Goal: Task Accomplishment & Management: Manage account settings

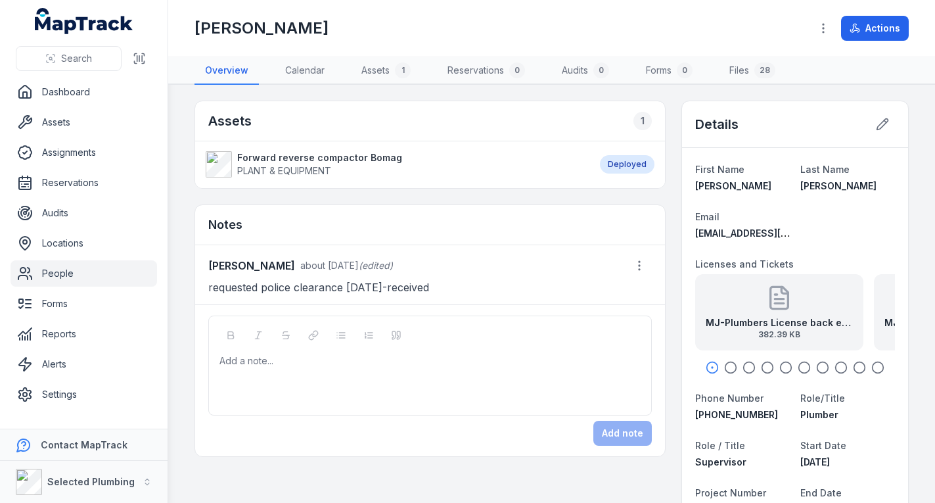
click at [75, 268] on link "People" at bounding box center [84, 273] width 147 height 26
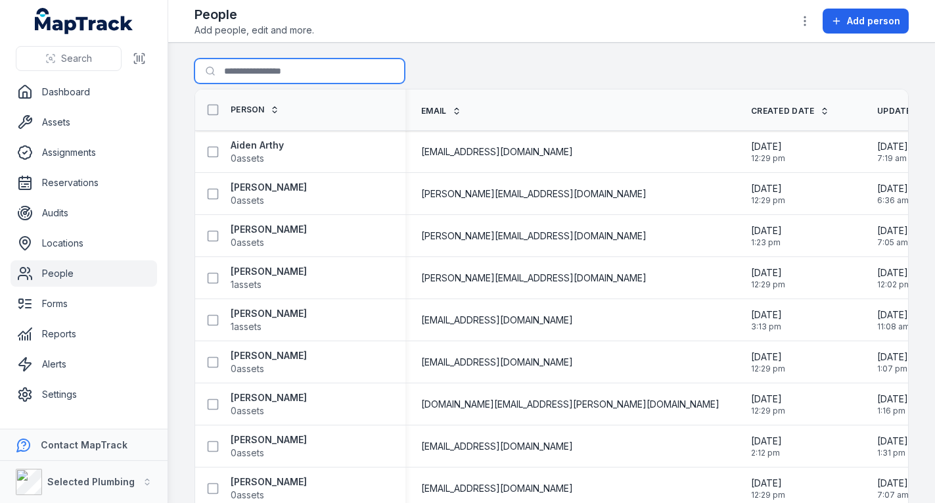
click at [322, 65] on input "Search for people" at bounding box center [300, 71] width 210 height 25
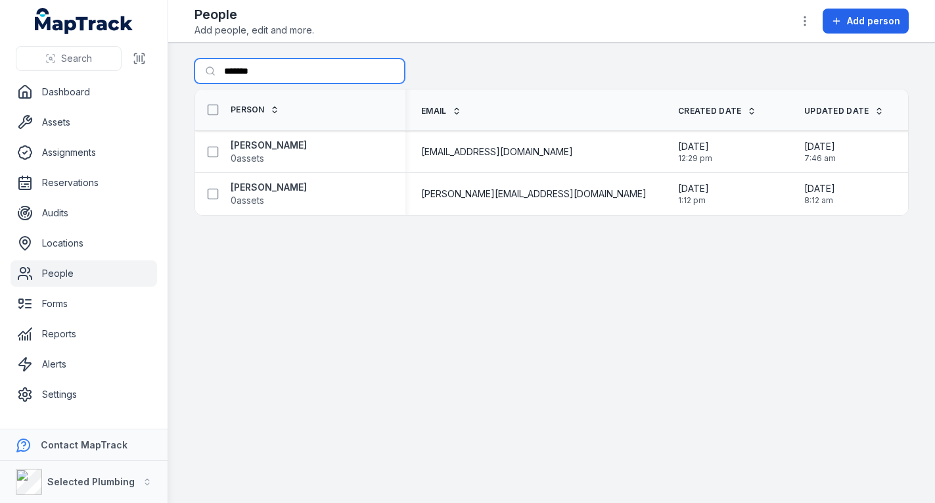
type input "*******"
click at [266, 143] on strong "[PERSON_NAME]" at bounding box center [269, 145] width 76 height 13
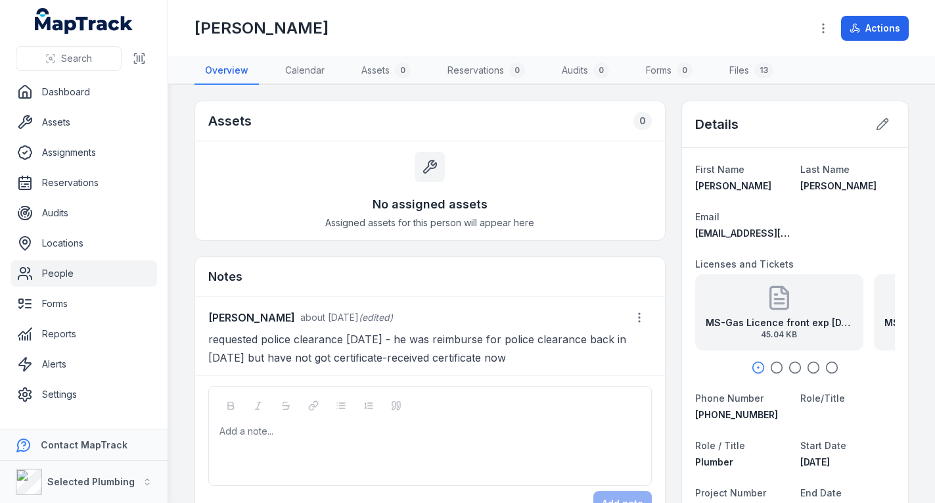
click at [793, 312] on div "MS-Gas Licence front exp [DATE] 45.04 KB" at bounding box center [779, 312] width 168 height 76
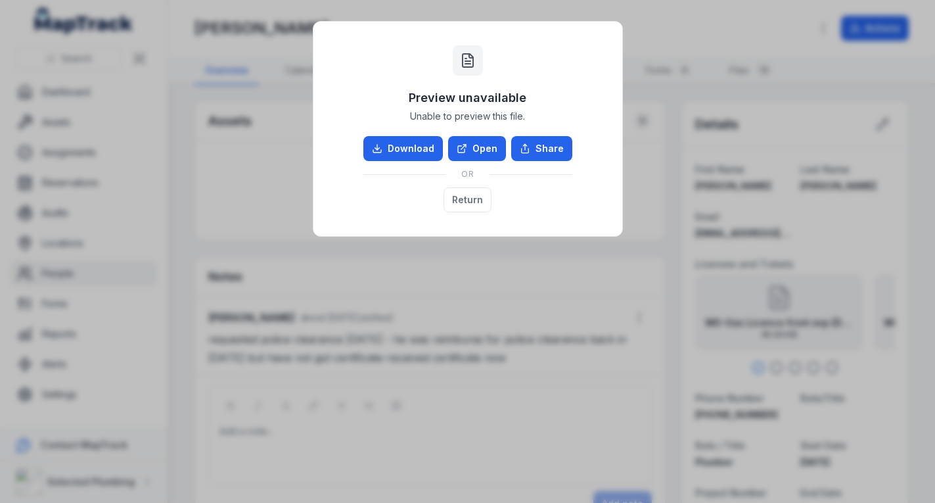
click at [480, 141] on link "Open" at bounding box center [477, 148] width 58 height 25
click at [461, 197] on button "Return" at bounding box center [468, 199] width 48 height 25
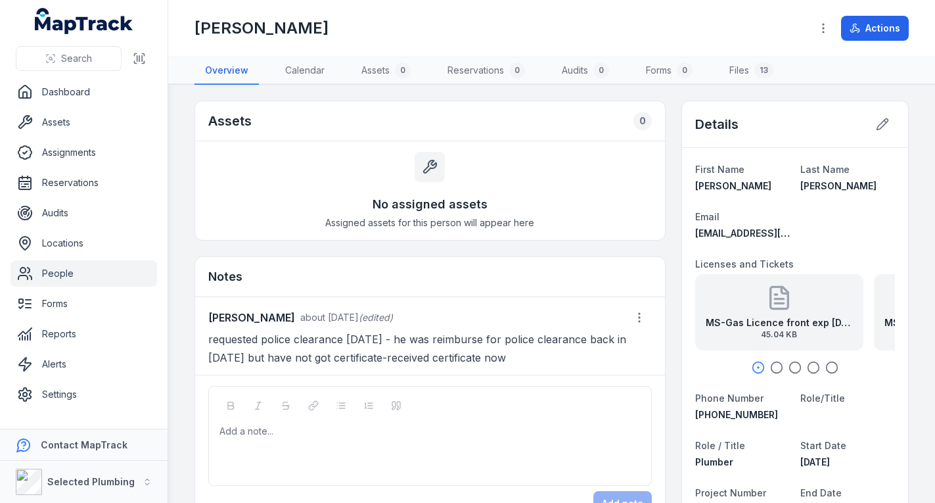
click at [772, 362] on icon "button" at bounding box center [776, 367] width 13 height 13
click at [768, 308] on div "MS-Drivers Licence front exp [DATE] 37.58 KB" at bounding box center [793, 312] width 168 height 76
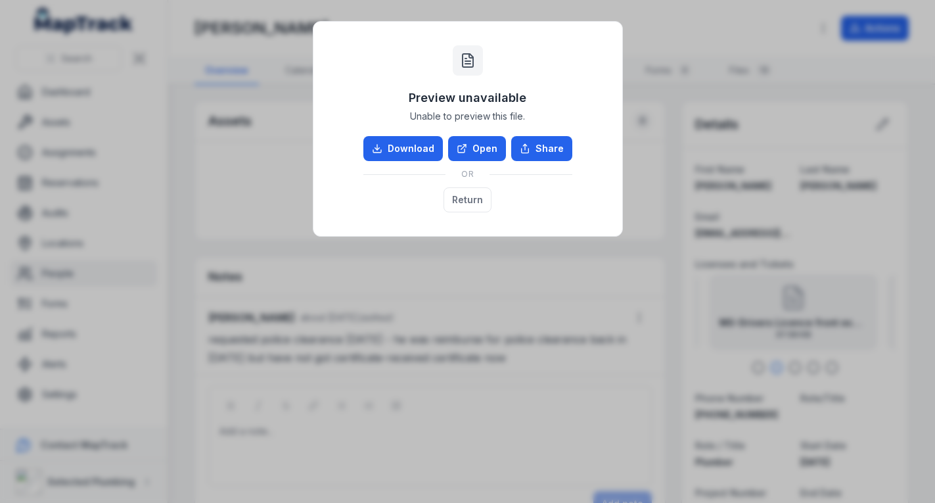
click at [471, 149] on link "Open" at bounding box center [477, 148] width 58 height 25
click at [463, 204] on button "Return" at bounding box center [468, 199] width 48 height 25
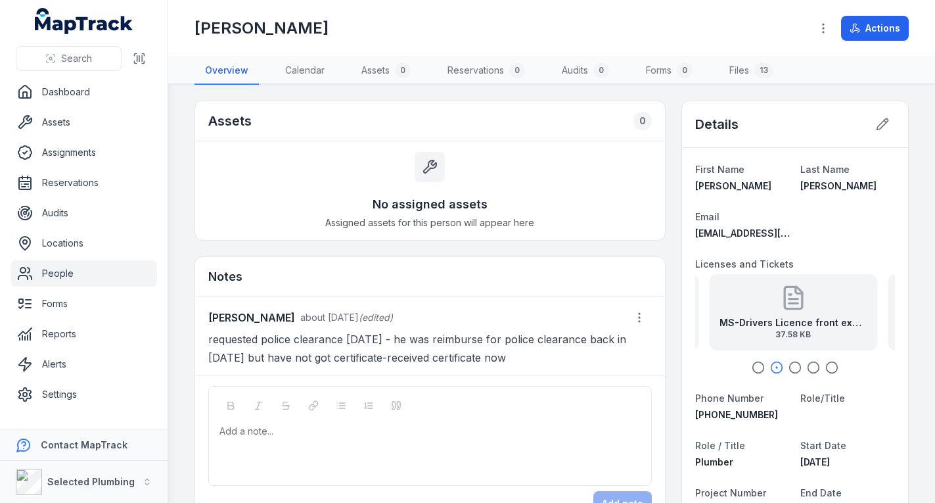
click at [789, 361] on icon "button" at bounding box center [795, 367] width 13 height 13
click at [775, 314] on div "MS-Plumbers Licence front exp [DATE] 35.81 KB" at bounding box center [794, 312] width 168 height 76
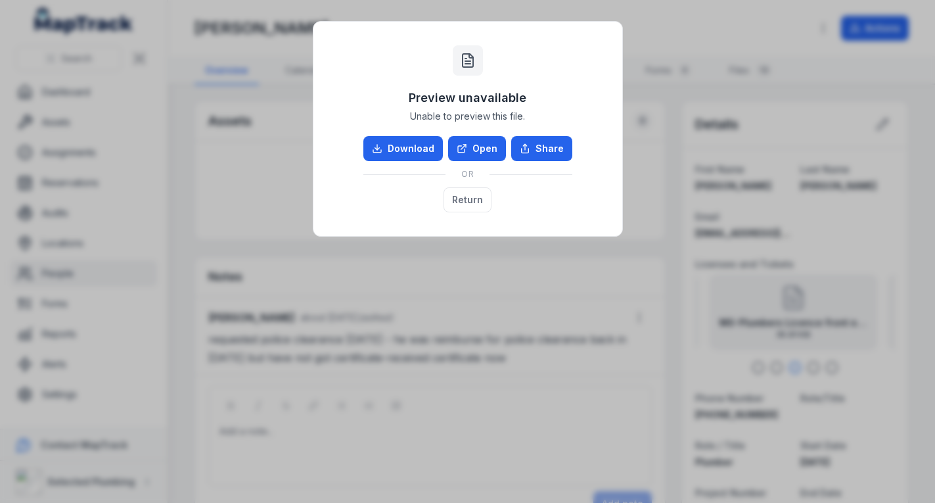
click at [481, 141] on link "Open" at bounding box center [477, 148] width 58 height 25
click at [461, 194] on button "Return" at bounding box center [468, 199] width 48 height 25
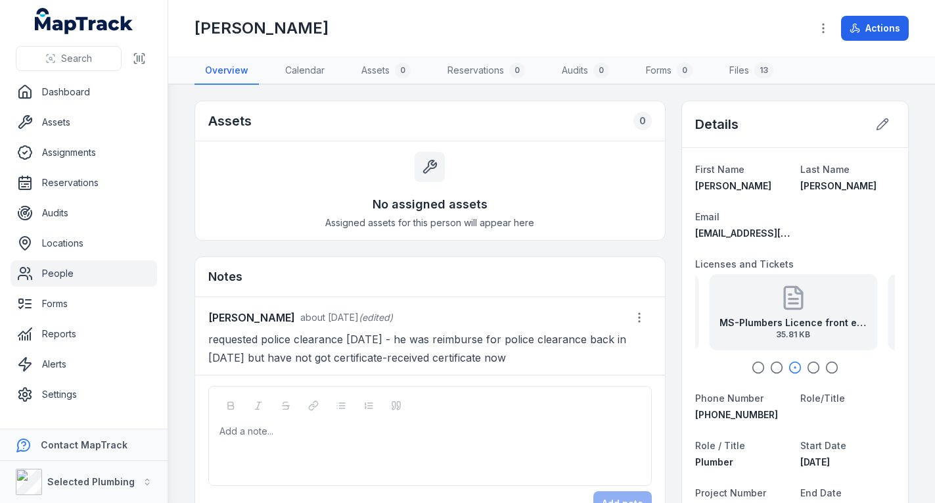
click at [807, 366] on icon "button" at bounding box center [813, 367] width 13 height 13
click at [766, 310] on div "MS-White Card front 26.34 KB" at bounding box center [793, 312] width 168 height 76
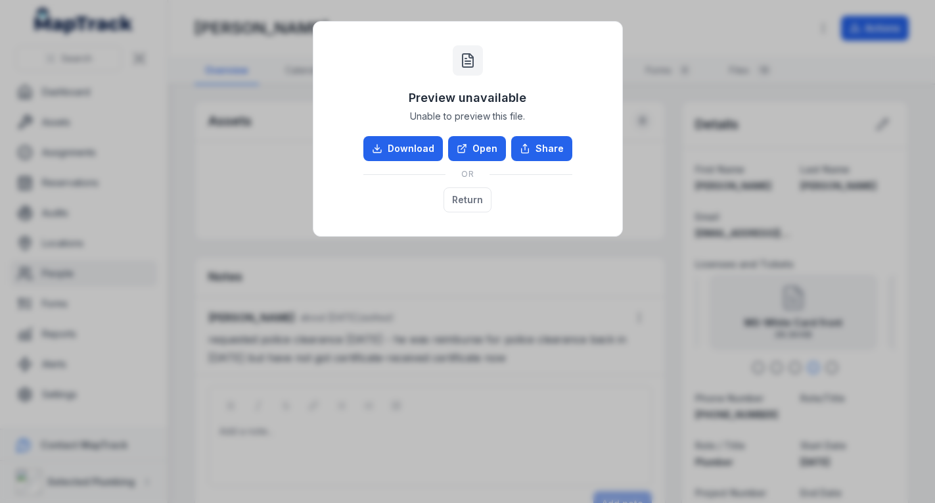
click at [477, 136] on link "Open" at bounding box center [477, 148] width 58 height 25
click at [470, 200] on button "Return" at bounding box center [468, 199] width 48 height 25
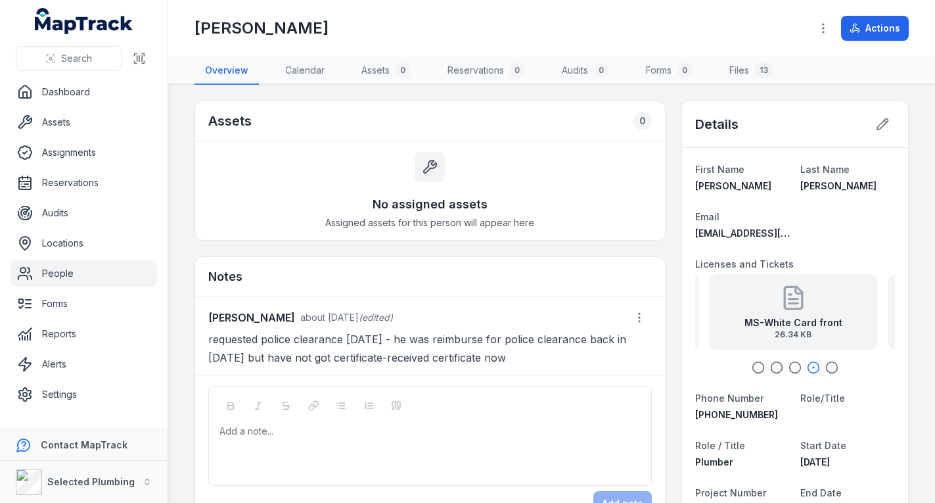
click at [826, 364] on icon "button" at bounding box center [832, 367] width 13 height 13
click at [818, 321] on strong "MS-Police Clearance exp [DATE]" at bounding box center [807, 322] width 147 height 13
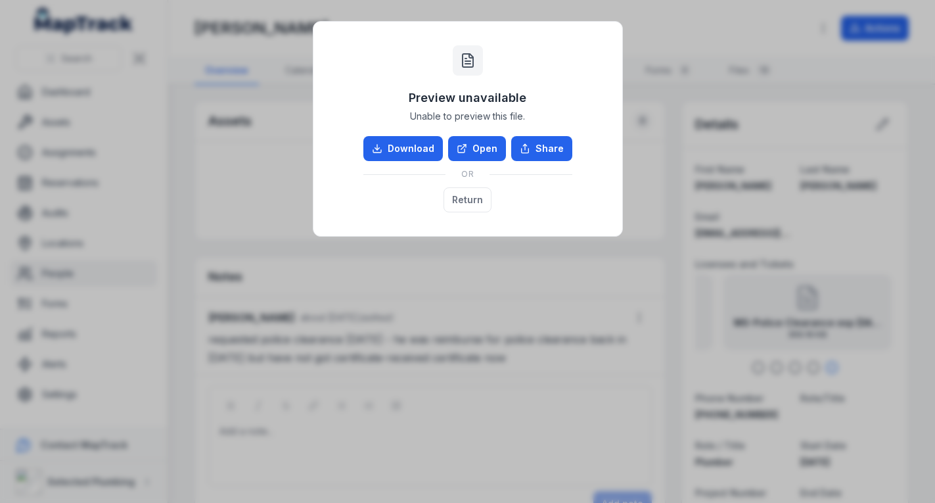
click at [479, 151] on link "Open" at bounding box center [477, 148] width 58 height 25
click at [482, 195] on button "Return" at bounding box center [468, 199] width 48 height 25
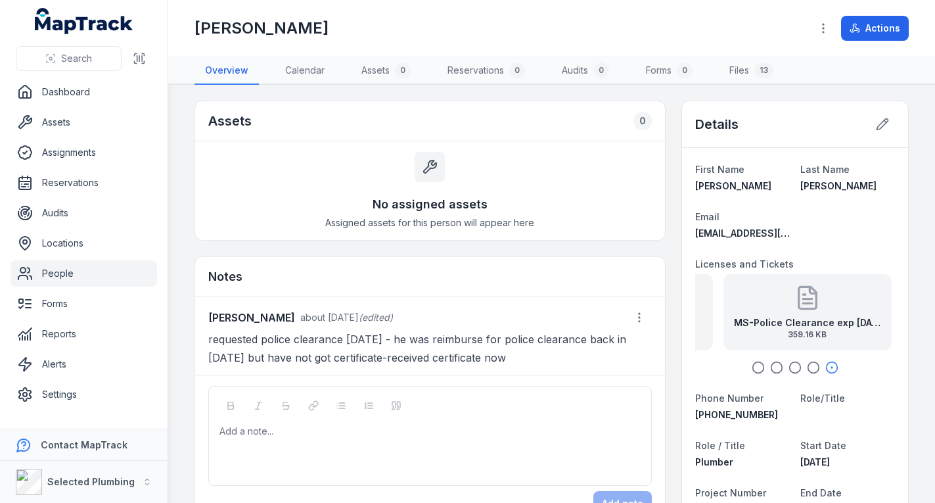
click at [807, 368] on icon "button" at bounding box center [813, 367] width 13 height 13
click at [789, 364] on icon "button" at bounding box center [795, 367] width 13 height 13
click at [782, 312] on div "MS-Plumbers Licence front exp [DATE] 35.81 KB" at bounding box center [793, 312] width 168 height 76
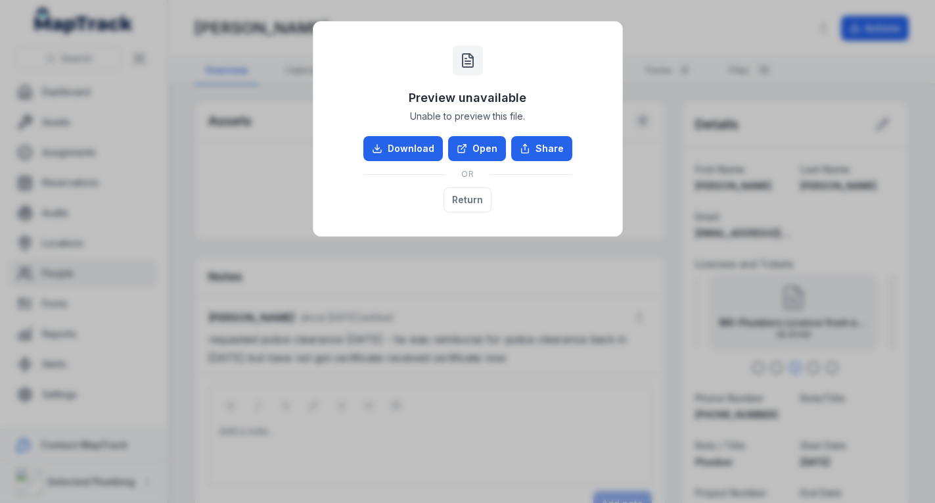
click at [473, 146] on link "Open" at bounding box center [477, 148] width 58 height 25
click at [457, 200] on button "Return" at bounding box center [468, 199] width 48 height 25
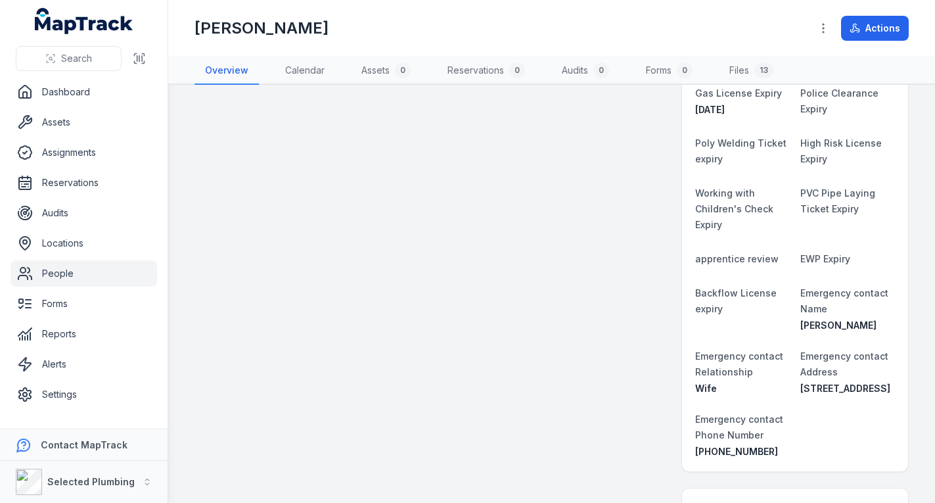
scroll to position [723, 0]
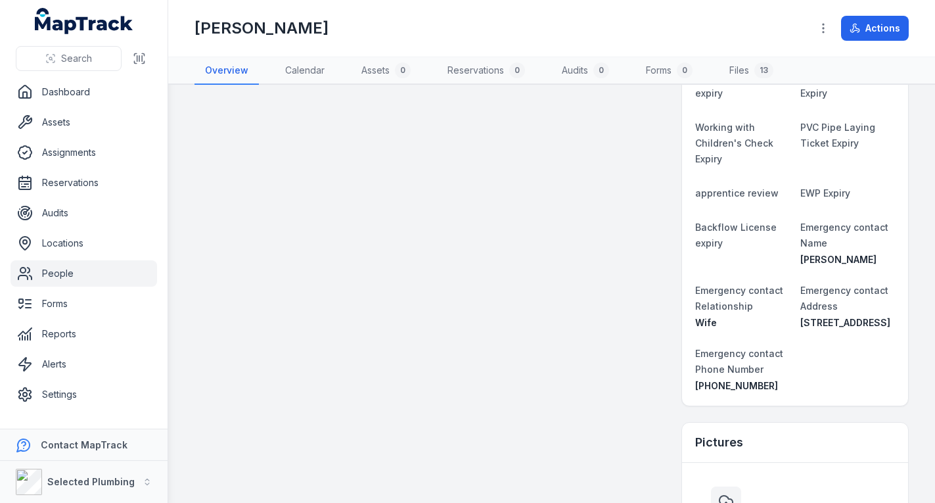
click at [89, 270] on link "People" at bounding box center [84, 273] width 147 height 26
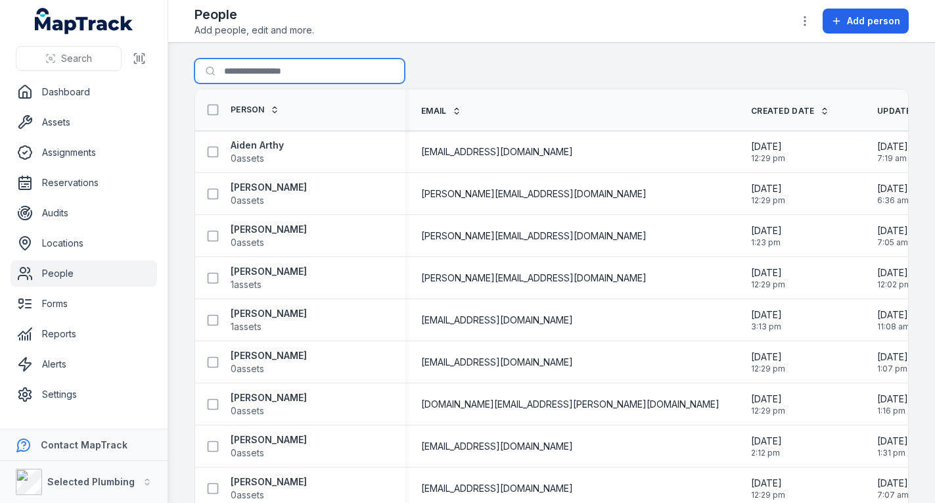
click at [245, 70] on input "Search for people" at bounding box center [300, 71] width 210 height 25
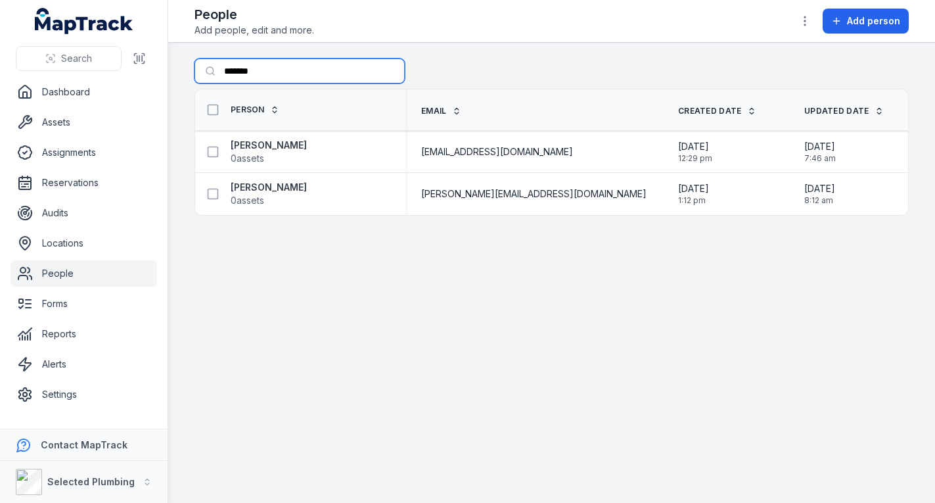
type input "*******"
click at [283, 184] on strong "[PERSON_NAME]" at bounding box center [269, 187] width 76 height 13
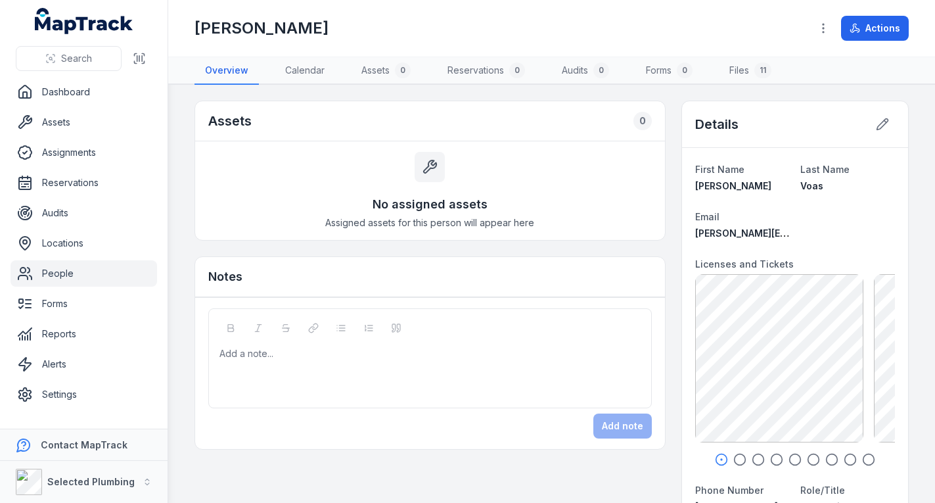
click at [734, 457] on icon "button" at bounding box center [740, 459] width 13 height 13
click at [752, 458] on icon "button" at bounding box center [758, 459] width 13 height 13
click at [770, 458] on icon "button" at bounding box center [776, 459] width 13 height 13
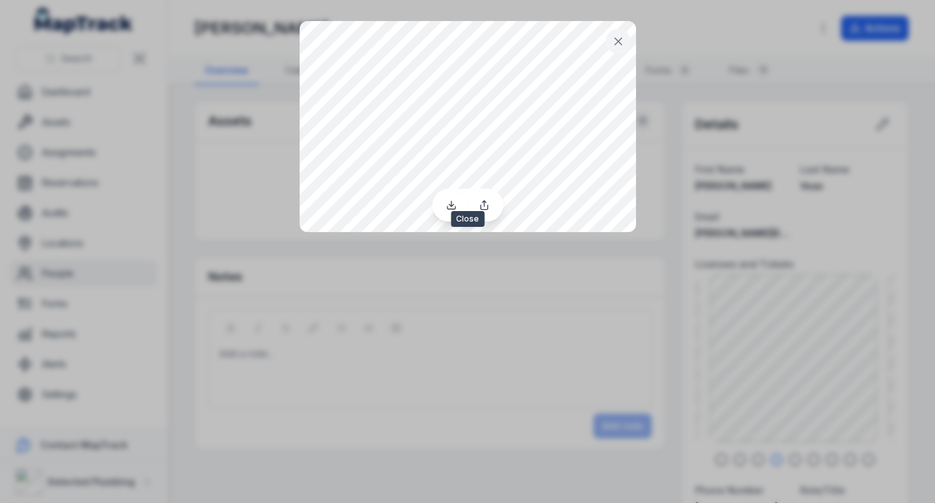
click at [615, 36] on icon at bounding box center [618, 41] width 13 height 13
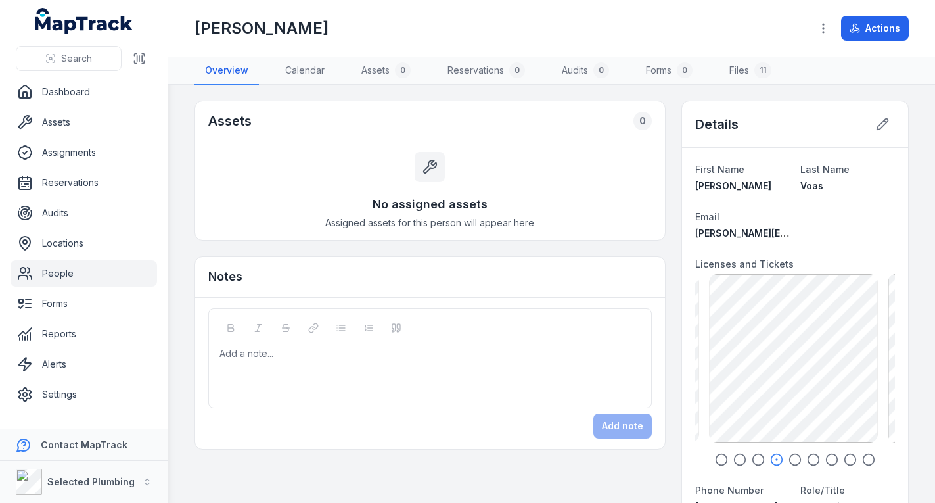
click at [789, 458] on icon "button" at bounding box center [795, 459] width 13 height 13
click at [807, 460] on icon "button" at bounding box center [813, 459] width 13 height 13
click at [804, 372] on div "MV - Police Clearance exp [DATE] 180.52 KB" at bounding box center [793, 358] width 168 height 168
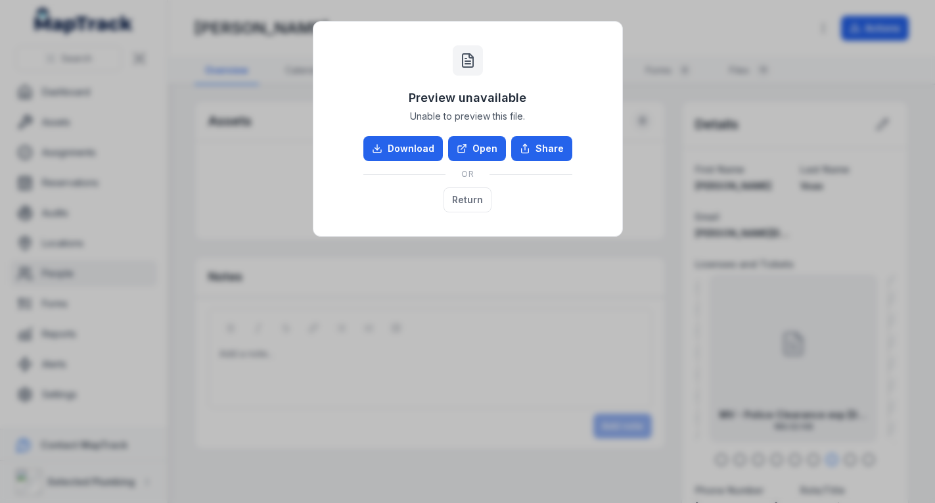
click at [482, 145] on link "Open" at bounding box center [477, 148] width 58 height 25
click at [456, 198] on button "Return" at bounding box center [468, 199] width 48 height 25
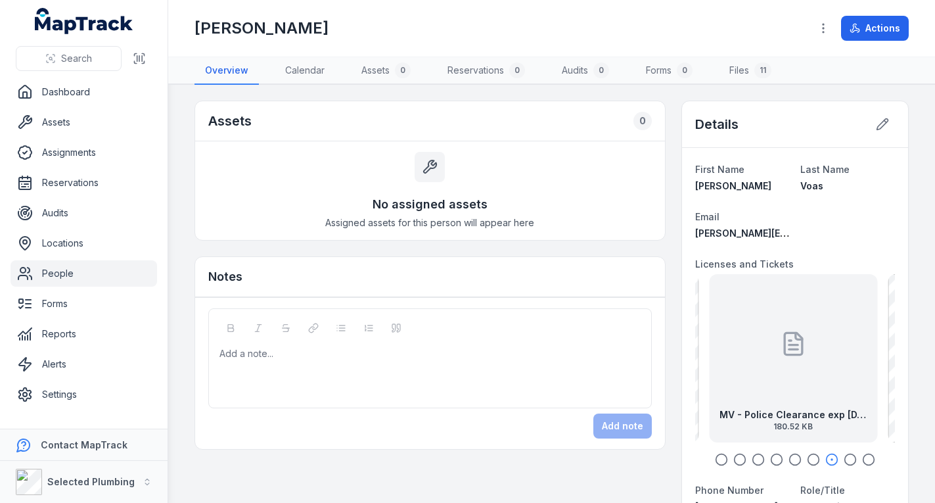
click at [844, 456] on icon "button" at bounding box center [850, 459] width 13 height 13
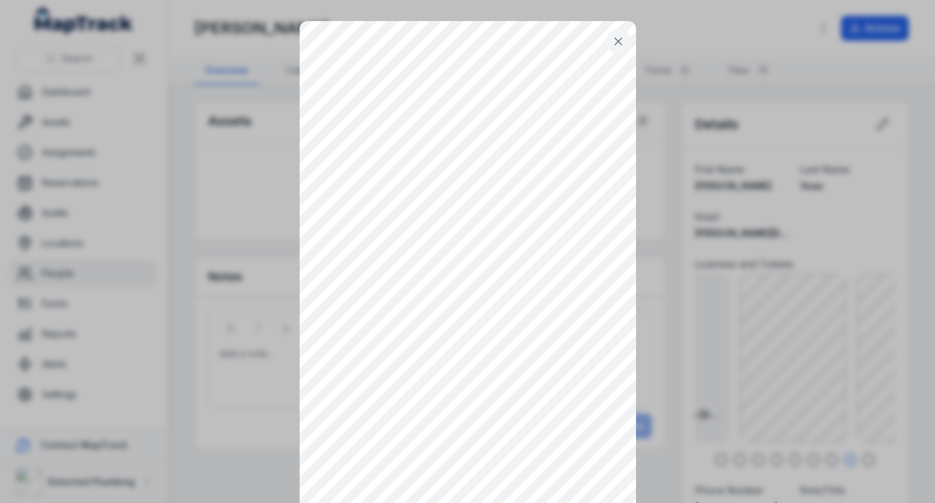
click at [615, 39] on icon at bounding box center [618, 41] width 7 height 7
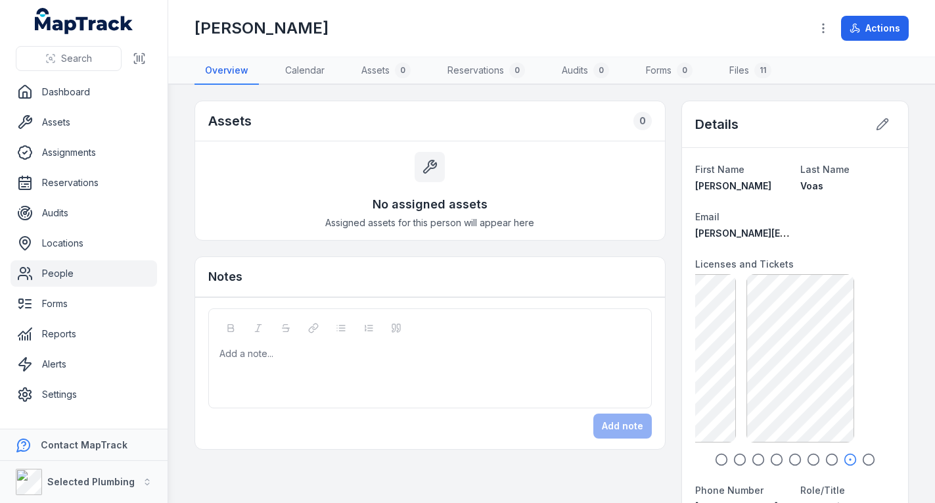
click at [737, 352] on div "MV - Police Clearance exp [DATE] 180.52 KB" at bounding box center [795, 358] width 200 height 168
click at [876, 123] on icon at bounding box center [882, 124] width 13 height 13
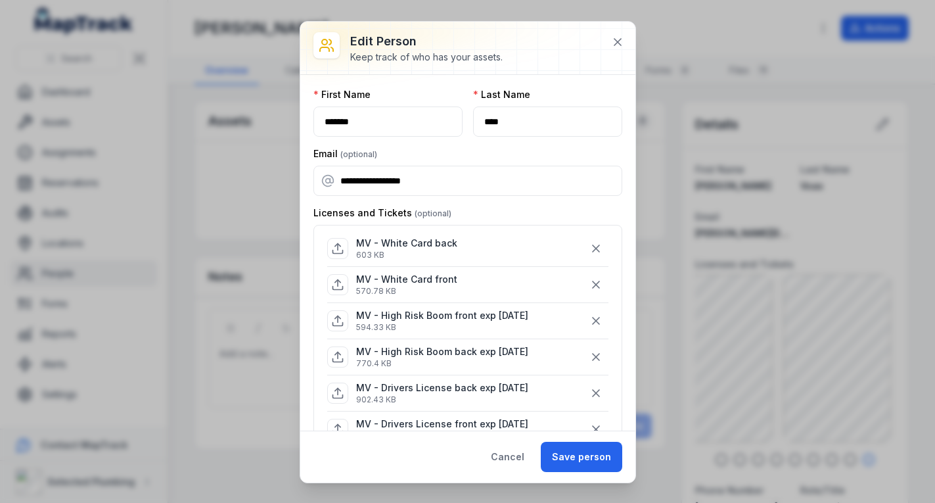
click at [593, 250] on icon "button" at bounding box center [596, 248] width 7 height 7
click at [590, 246] on icon "button" at bounding box center [596, 248] width 13 height 13
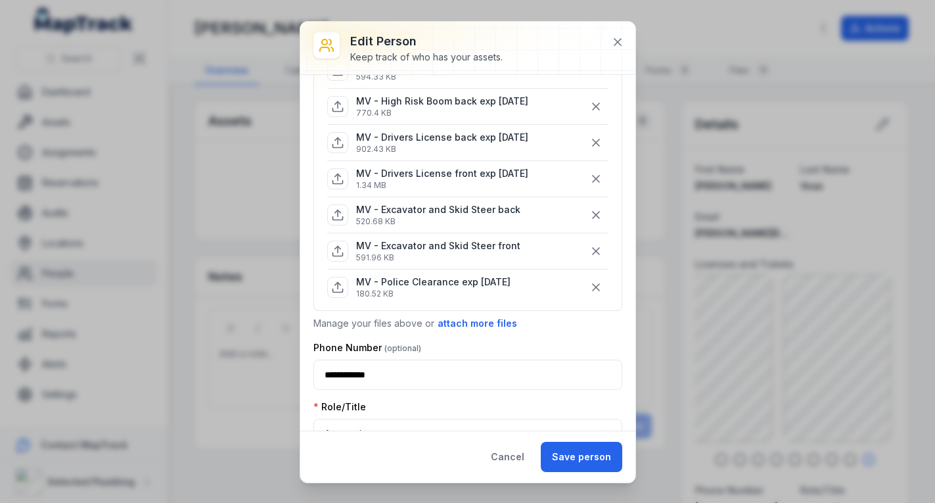
scroll to position [197, 0]
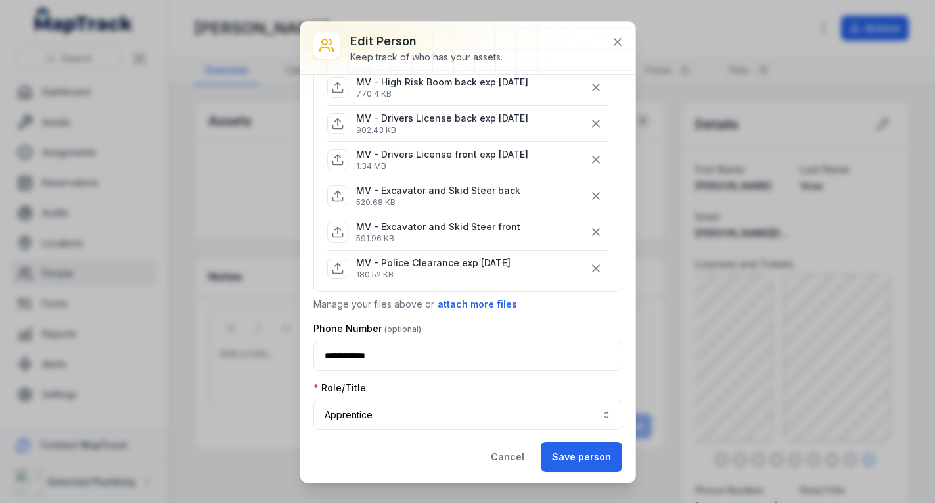
click at [468, 298] on button "attach more files" at bounding box center [477, 304] width 81 height 14
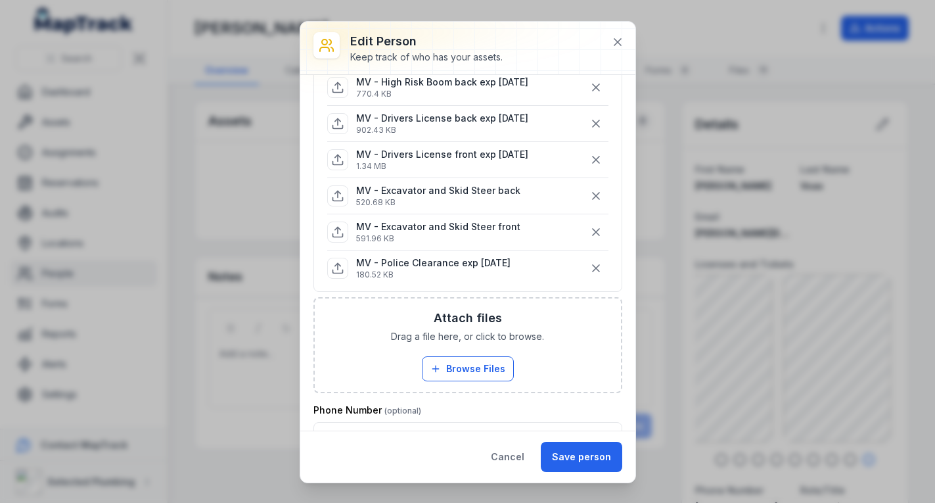
click at [466, 362] on button "Browse Files" at bounding box center [468, 368] width 92 height 25
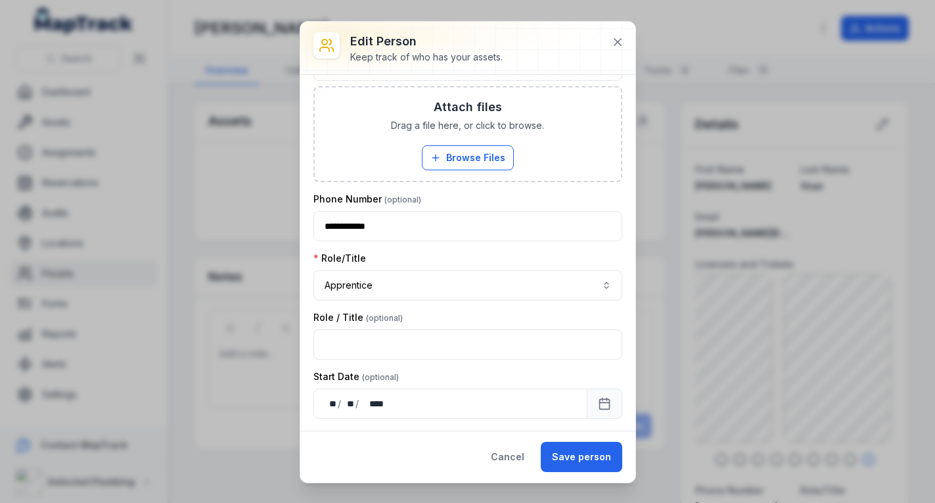
scroll to position [526, 0]
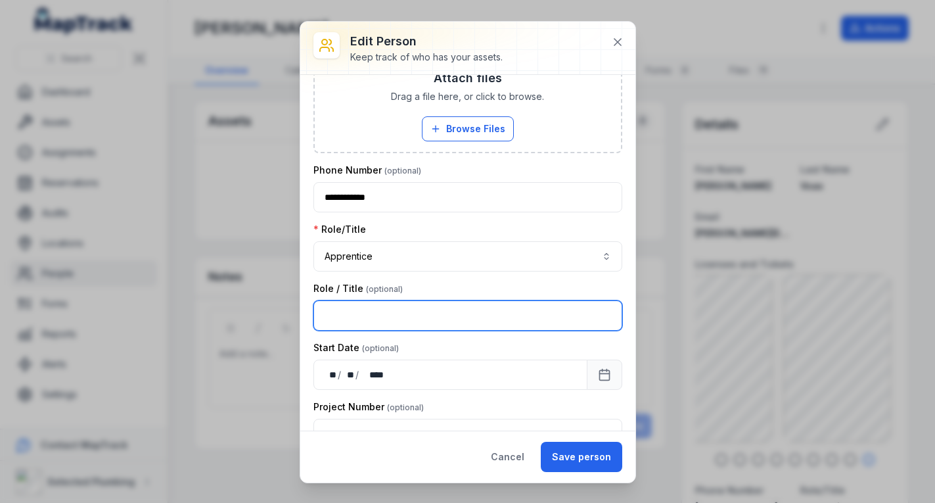
click at [483, 311] on input "text" at bounding box center [468, 315] width 309 height 30
type input "**********"
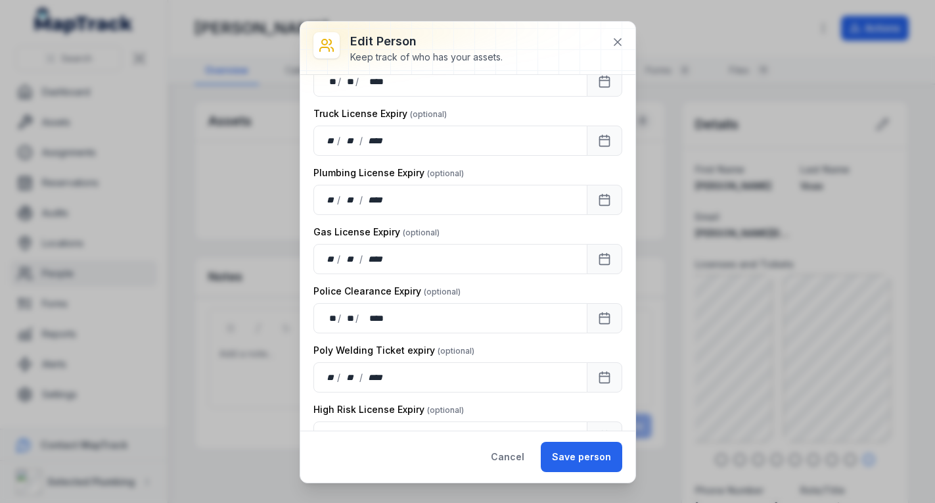
scroll to position [1315, 0]
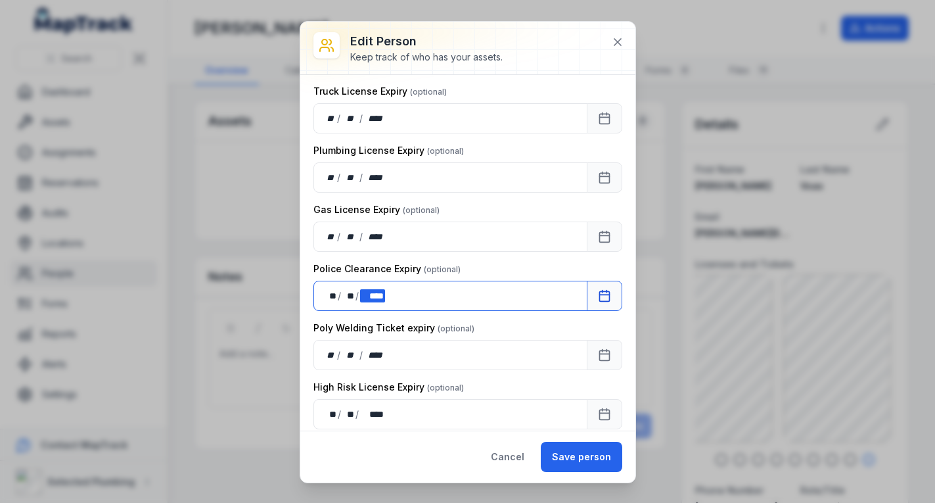
click at [381, 296] on div "**** ****" at bounding box center [372, 295] width 25 height 13
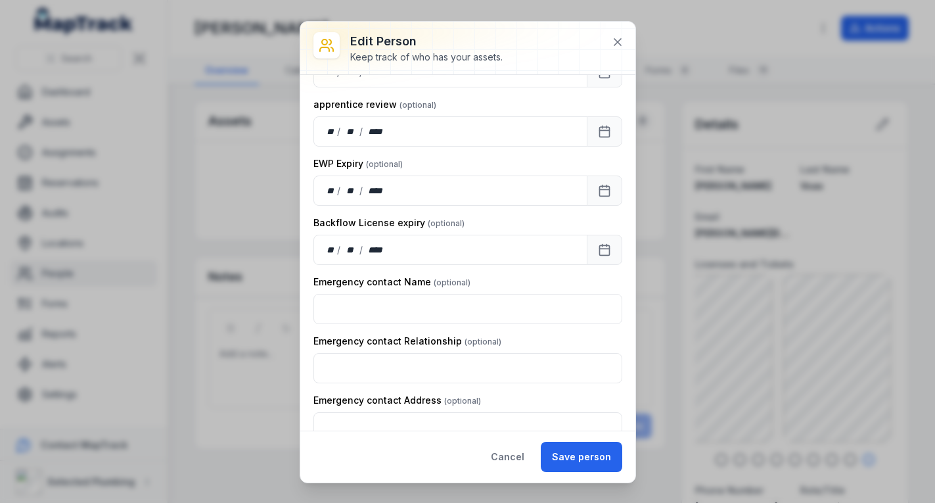
scroll to position [1841, 0]
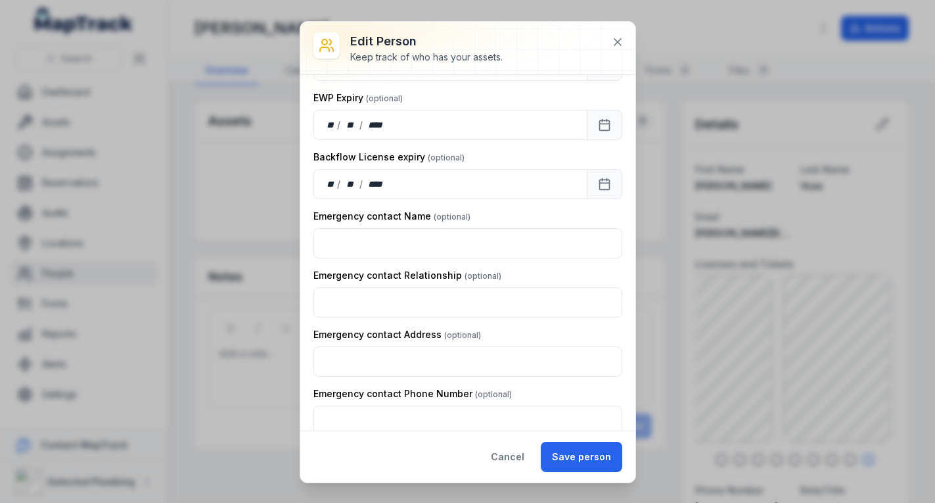
click at [582, 452] on button "Save person" at bounding box center [582, 457] width 82 height 30
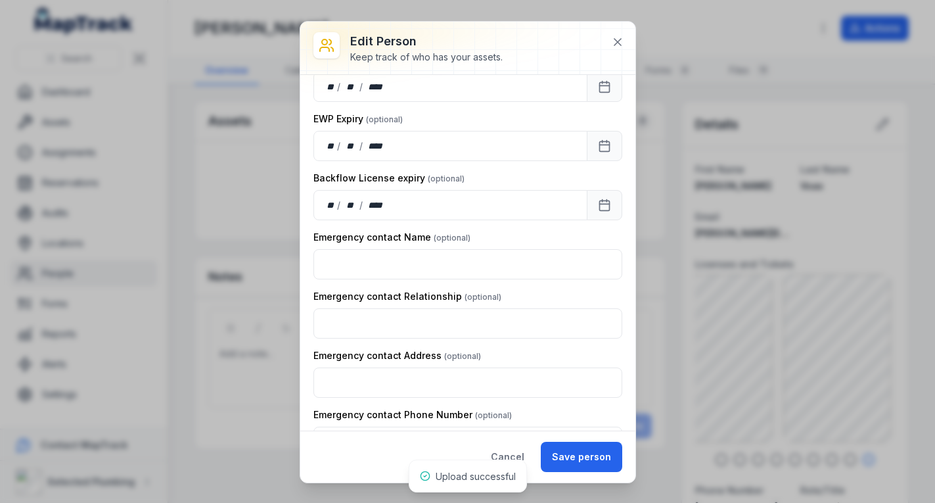
scroll to position [1862, 0]
